Goal: Task Accomplishment & Management: Manage account settings

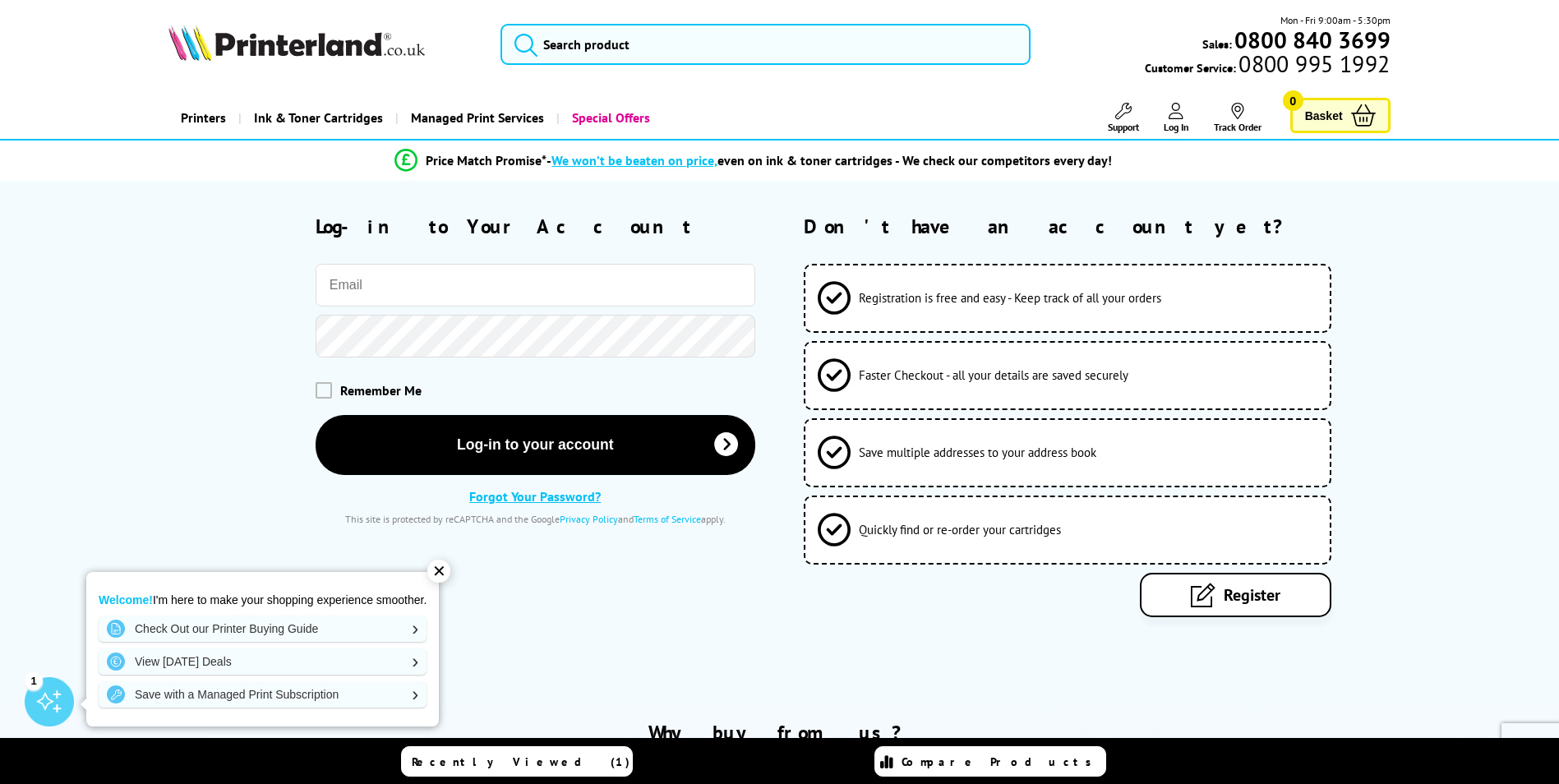
click at [399, 287] on input "email" at bounding box center [535, 285] width 440 height 42
type input "[EMAIL_ADDRESS][DOMAIN_NAME]"
click at [448, 565] on div "✕" at bounding box center [439, 571] width 23 height 23
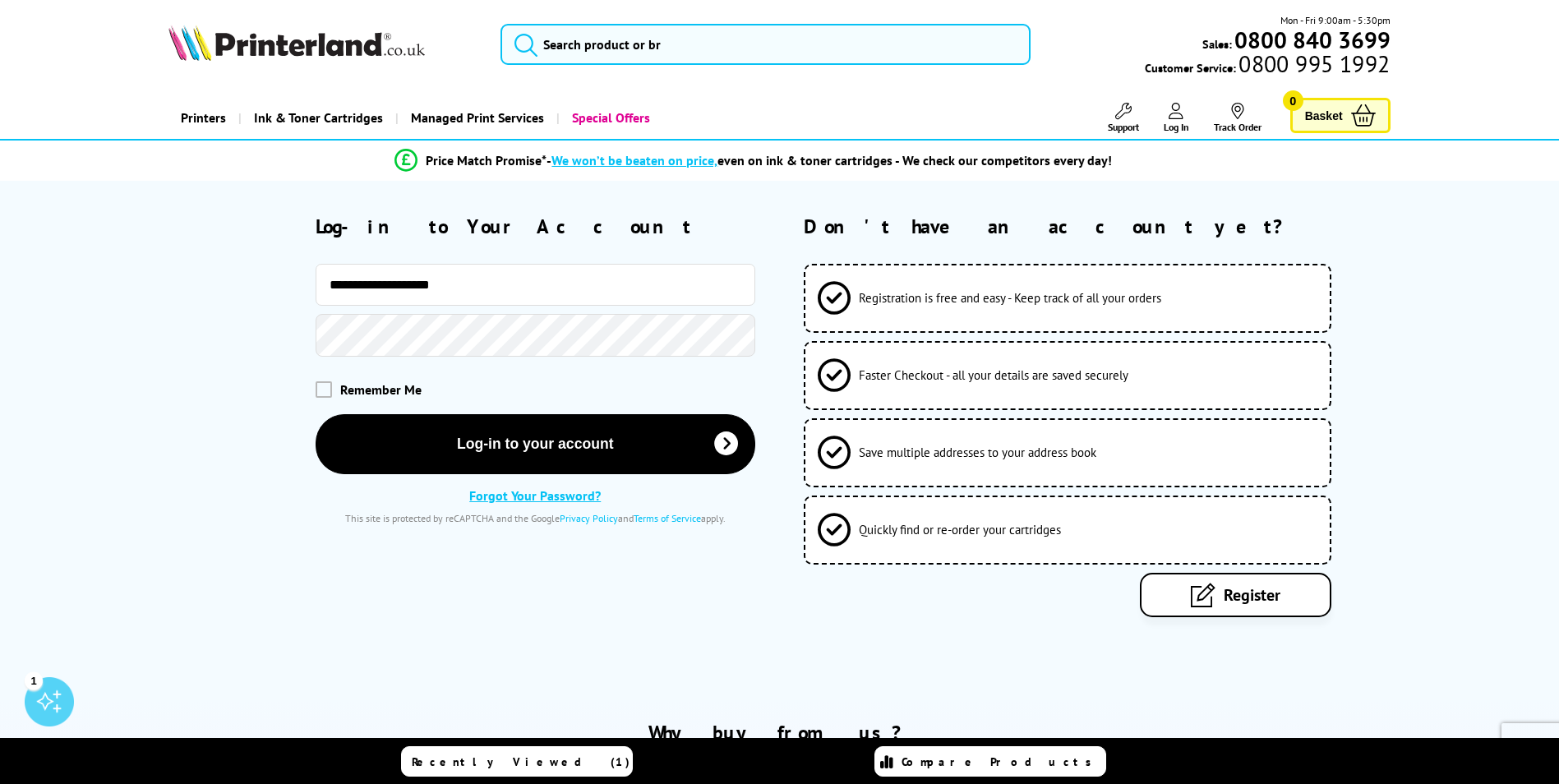
click at [534, 493] on link "Forgot Your Password?" at bounding box center [534, 496] width 132 height 17
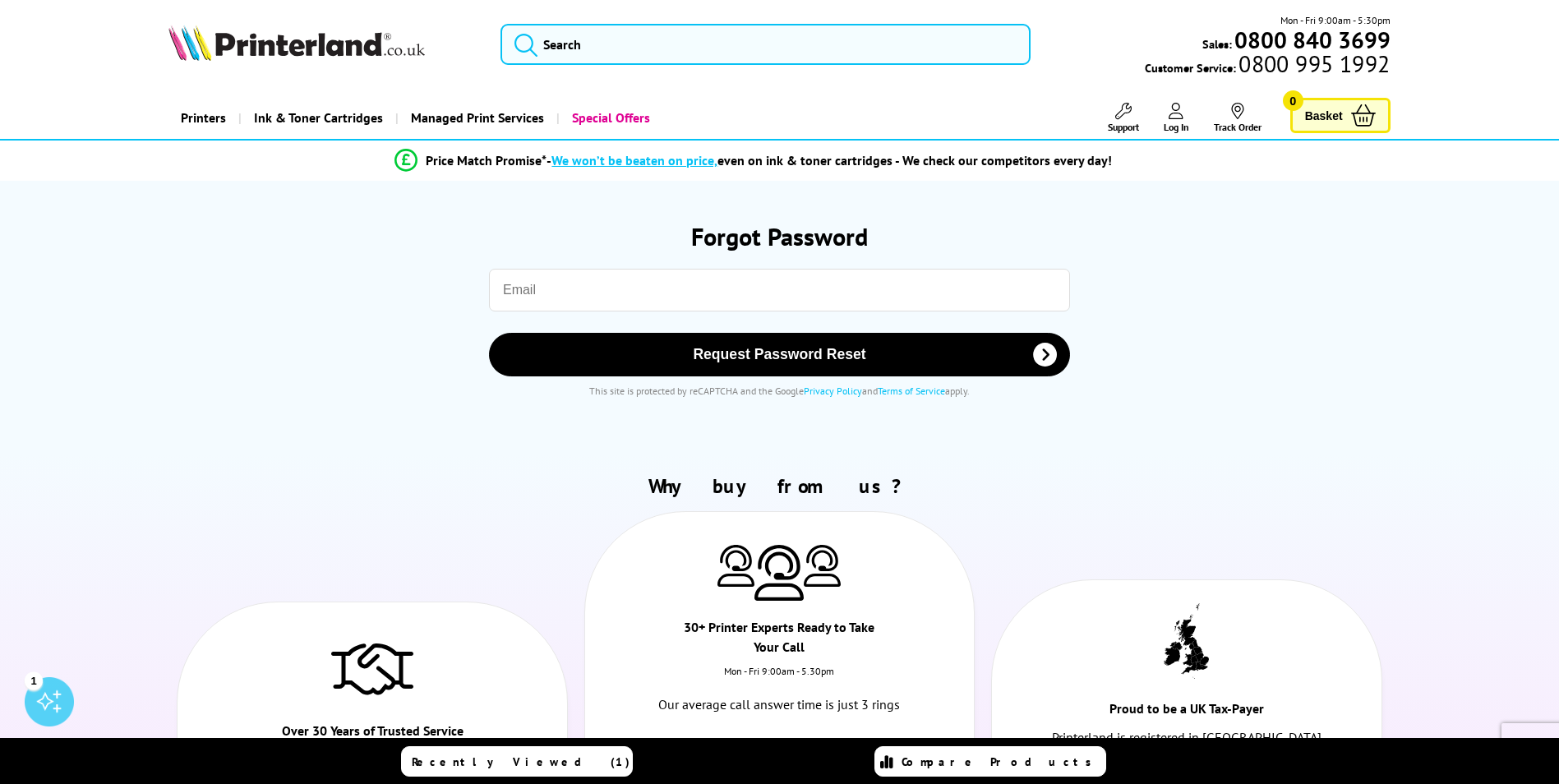
click at [595, 299] on input "email" at bounding box center [780, 290] width 581 height 42
type input "[EMAIL_ADDRESS][DOMAIN_NAME]"
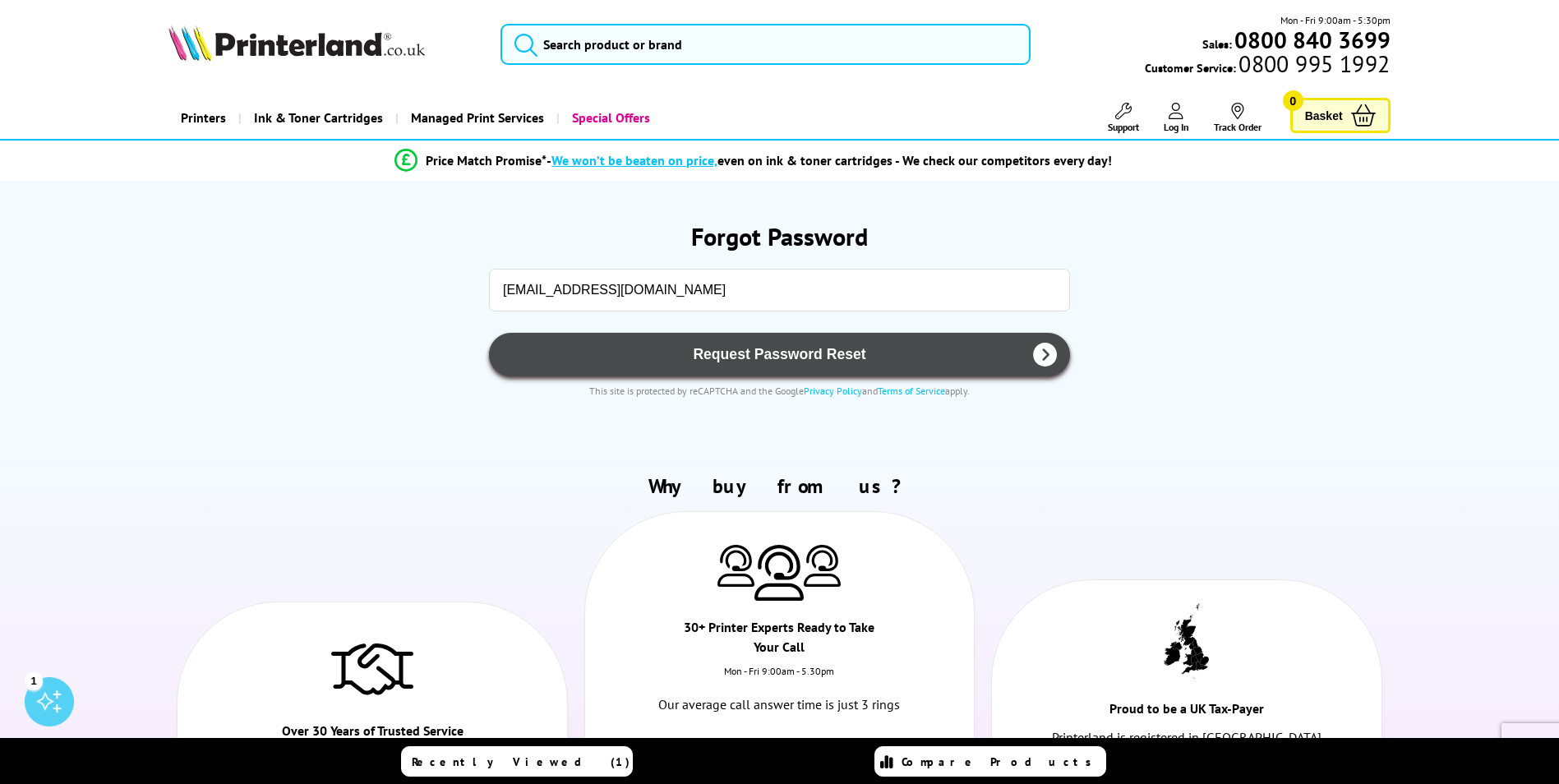
click at [771, 353] on span "Request Password Reset" at bounding box center [780, 355] width 538 height 18
